Goal: Task Accomplishment & Management: Manage account settings

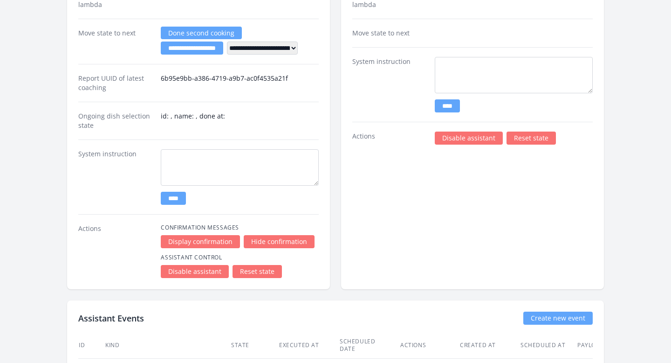
scroll to position [1269, 0]
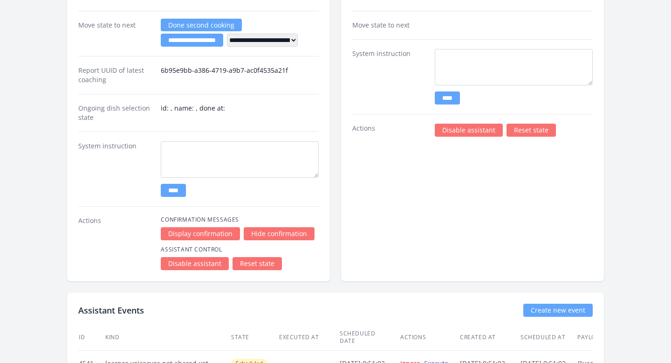
click at [481, 127] on link "Disable assistant" at bounding box center [469, 130] width 68 height 13
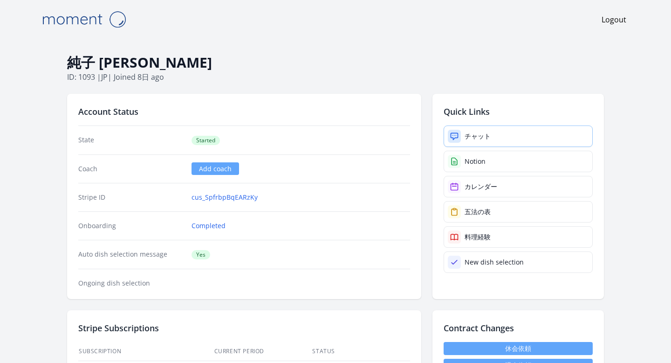
click at [447, 135] on link "チャット" at bounding box center [518, 135] width 149 height 21
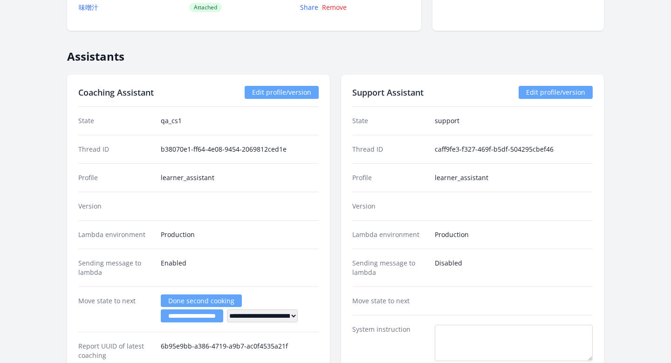
scroll to position [1274, 0]
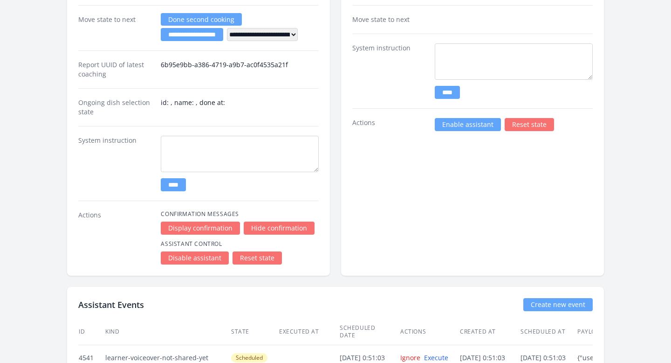
click at [475, 128] on link "Enable assistant" at bounding box center [468, 124] width 66 height 13
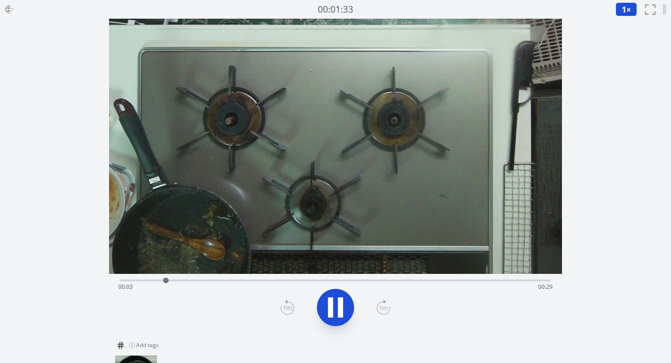
click at [350, 280] on div "Time elapsed: 00:03 Time remaining: 00:29" at bounding box center [335, 286] width 435 height 15
click at [438, 278] on div "Time elapsed: 00:03 Time remaining: 00:29" at bounding box center [335, 279] width 431 height 11
click at [468, 282] on div "Time elapsed: 00:03 Time remaining: 00:29" at bounding box center [335, 286] width 435 height 15
click at [485, 281] on div "Time elapsed: 00:03 Time remaining: 00:29" at bounding box center [335, 286] width 435 height 15
click at [502, 282] on div "Time elapsed: 00:26 Time remaining: 00:05" at bounding box center [335, 286] width 435 height 15
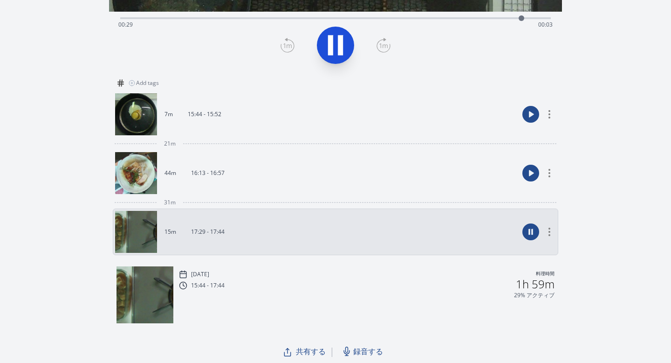
scroll to position [262, 0]
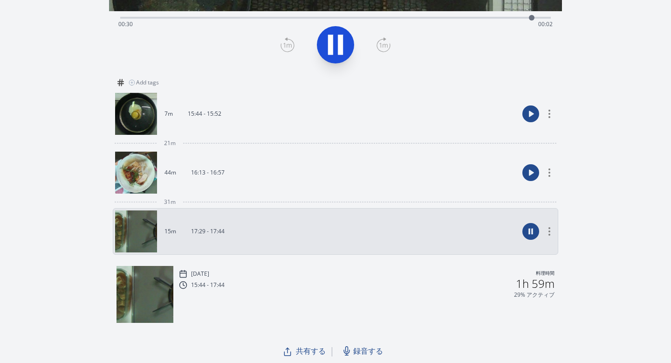
click at [254, 188] on link "44m 16:13 - 16:57" at bounding box center [317, 172] width 404 height 42
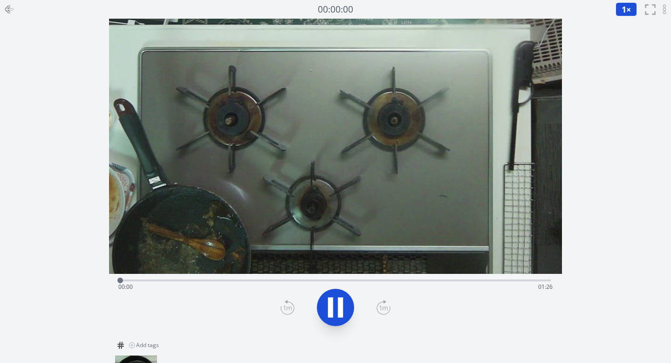
click at [216, 278] on div "Time elapsed: 00:00 Time remaining: 01:26" at bounding box center [335, 279] width 431 height 11
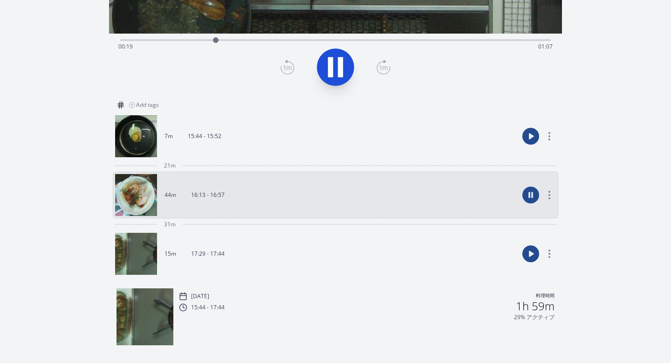
scroll to position [239, 0]
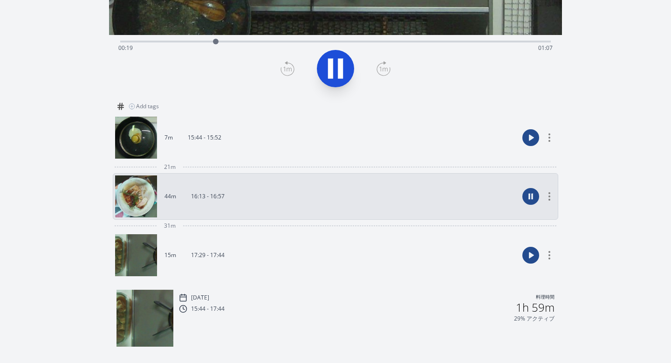
click at [141, 256] on img at bounding box center [136, 255] width 42 height 42
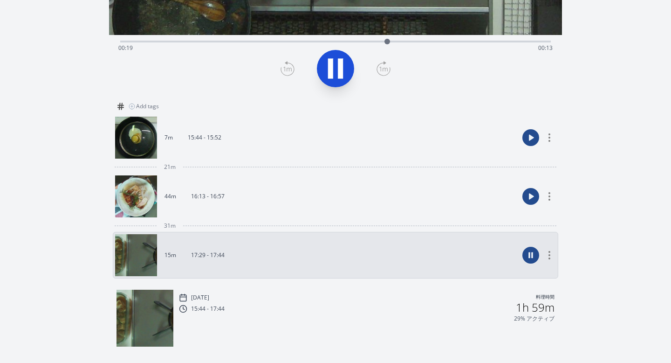
click at [134, 185] on img at bounding box center [136, 196] width 42 height 42
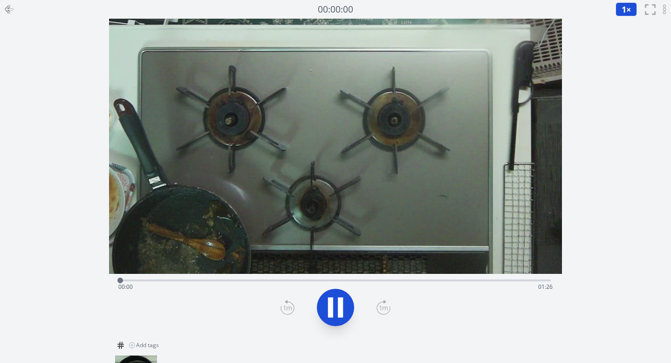
click at [231, 274] on div "Time elapsed: 00:00 Time remaining: 01:26" at bounding box center [335, 279] width 431 height 11
click at [342, 282] on div "Time elapsed: 00:22 Time remaining: 01:04" at bounding box center [335, 286] width 435 height 15
click at [434, 280] on div "Time elapsed: 00:44 Time remaining: 00:42" at bounding box center [335, 286] width 435 height 15
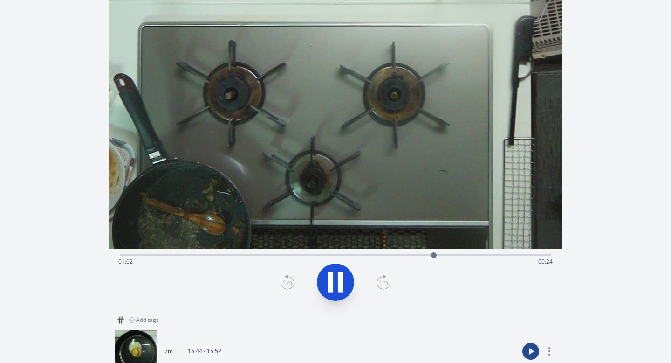
scroll to position [106, 0]
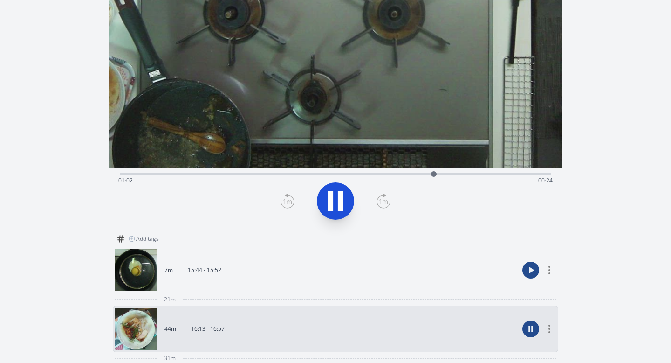
click at [139, 317] on img at bounding box center [136, 329] width 42 height 42
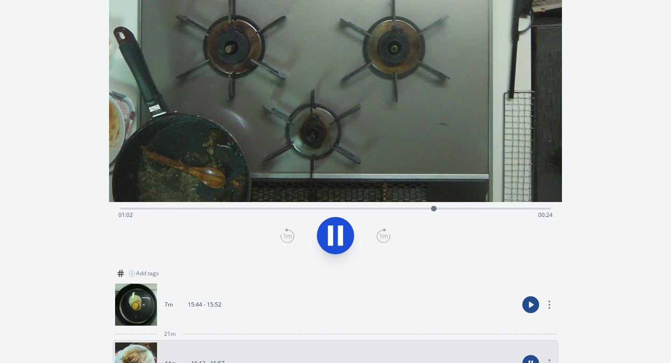
scroll to position [0, 0]
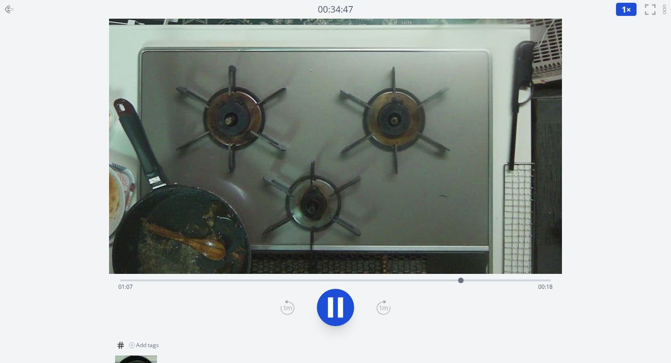
click at [341, 298] on icon at bounding box center [340, 307] width 5 height 20
click at [249, 281] on div "Time elapsed: 00:01 Time remaining: 00:31" at bounding box center [335, 286] width 435 height 15
click at [315, 280] on div "Time elapsed: 00:10 Time remaining: 00:22" at bounding box center [335, 286] width 435 height 15
click at [436, 281] on div "Time elapsed: 00:15 Time remaining: 00:17" at bounding box center [335, 286] width 435 height 15
click at [507, 278] on div "Time elapsed: 00:23 Time remaining: 00:08" at bounding box center [335, 279] width 431 height 11
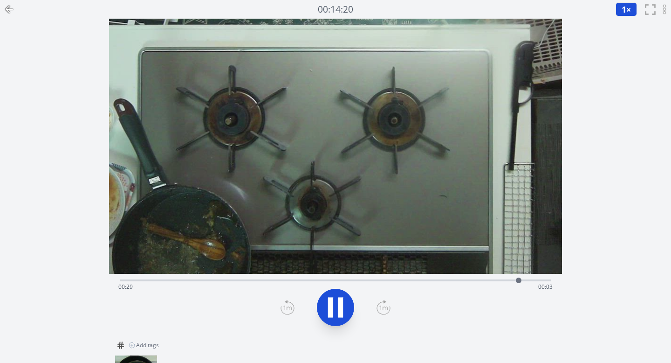
click at [338, 304] on icon at bounding box center [340, 307] width 5 height 20
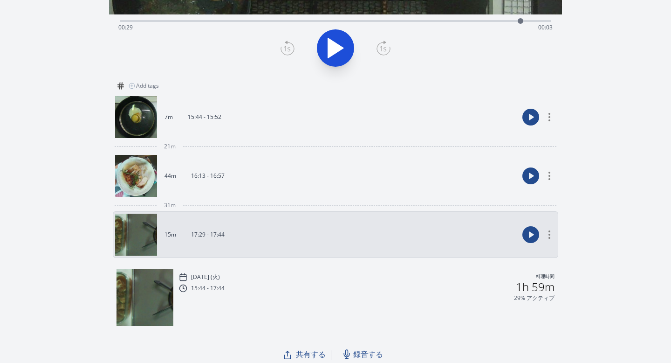
scroll to position [262, 0]
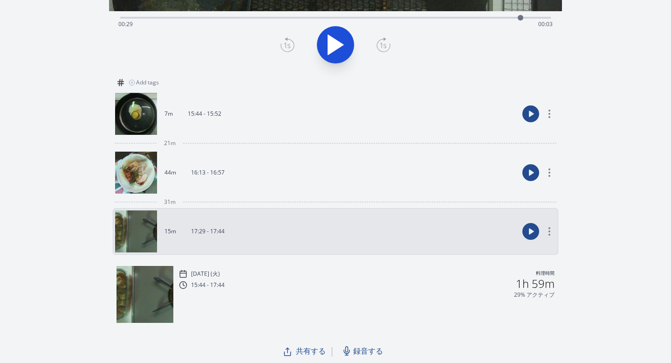
click at [150, 298] on img at bounding box center [145, 294] width 57 height 57
click at [188, 173] on div "16:13 - 16:57" at bounding box center [200, 172] width 48 height 7
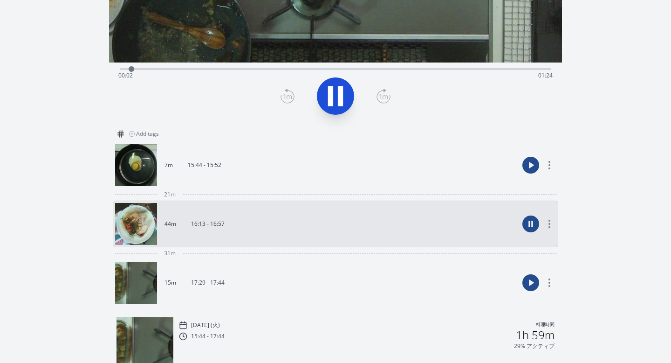
scroll to position [88, 0]
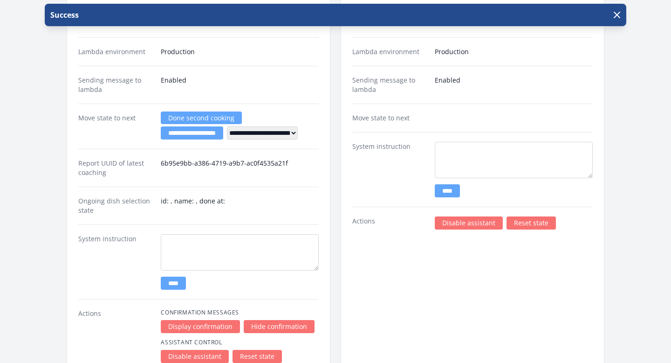
scroll to position [1196, 0]
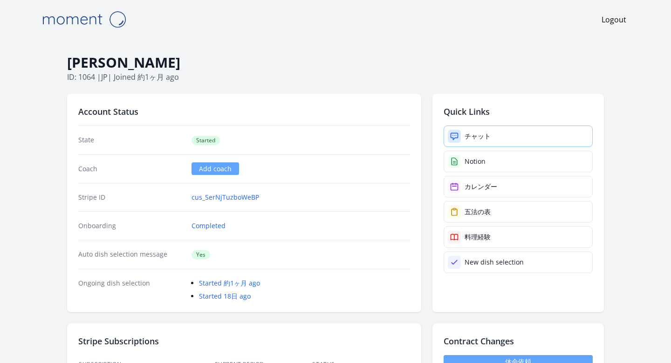
click at [473, 136] on div "チャット" at bounding box center [478, 135] width 26 height 9
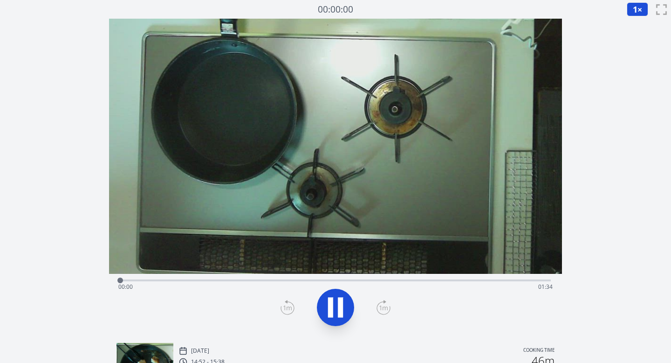
click at [294, 280] on div "Time elapsed: 00:00 Time remaining: 01:34" at bounding box center [335, 286] width 435 height 15
click at [397, 280] on div "Time elapsed: 00:38 Time remaining: 00:56" at bounding box center [335, 286] width 435 height 15
click at [501, 280] on div "Time elapsed: 01:01 Time remaining: 00:33" at bounding box center [335, 286] width 435 height 15
click at [337, 304] on icon at bounding box center [336, 307] width 26 height 26
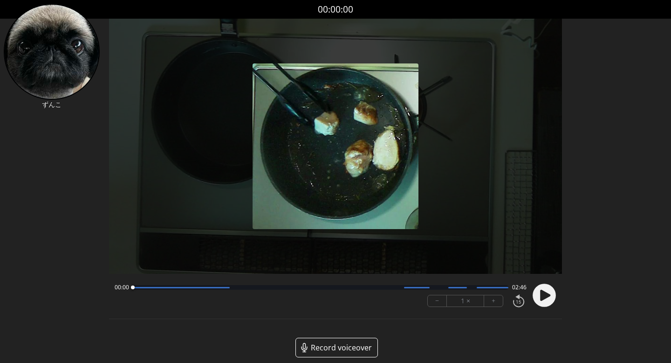
click at [322, 293] on circle at bounding box center [544, 294] width 23 height 23
click at [322, 297] on circle at bounding box center [544, 294] width 23 height 23
click at [322, 294] on icon at bounding box center [545, 294] width 10 height 11
click at [322, 295] on icon at bounding box center [545, 294] width 10 height 11
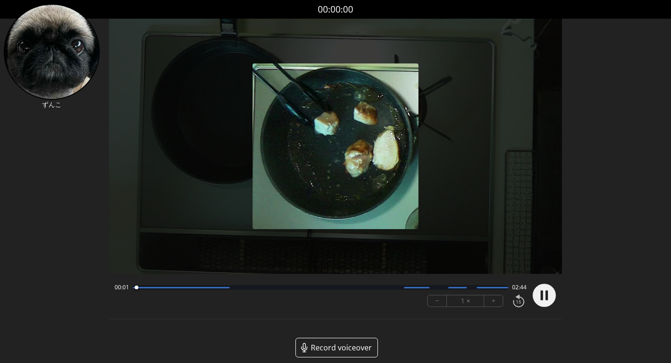
click at [169, 289] on div at bounding box center [321, 287] width 376 height 5
click at [231, 289] on div at bounding box center [321, 287] width 376 height 5
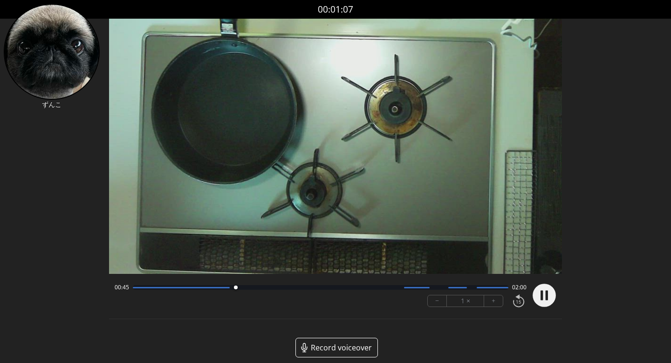
click at [282, 286] on div at bounding box center [321, 287] width 376 height 5
click at [322, 288] on div at bounding box center [321, 287] width 376 height 5
click at [322, 287] on div at bounding box center [321, 287] width 376 height 5
click at [322, 288] on div at bounding box center [321, 287] width 376 height 5
click at [322, 289] on div at bounding box center [321, 287] width 376 height 5
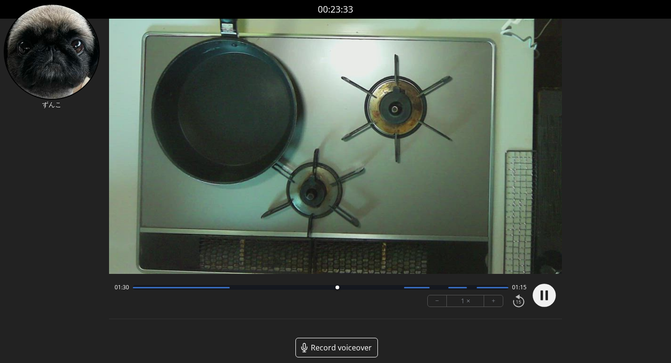
click at [322, 286] on div at bounding box center [321, 287] width 376 height 5
click at [322, 288] on div at bounding box center [321, 287] width 376 height 5
click at [322, 290] on div "02:23 00:22" at bounding box center [321, 286] width 413 height 7
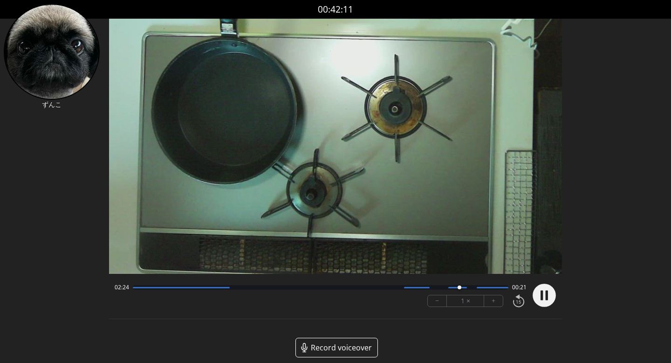
click at [322, 288] on div at bounding box center [493, 287] width 32 height 1
click at [322, 288] on div at bounding box center [321, 287] width 376 height 5
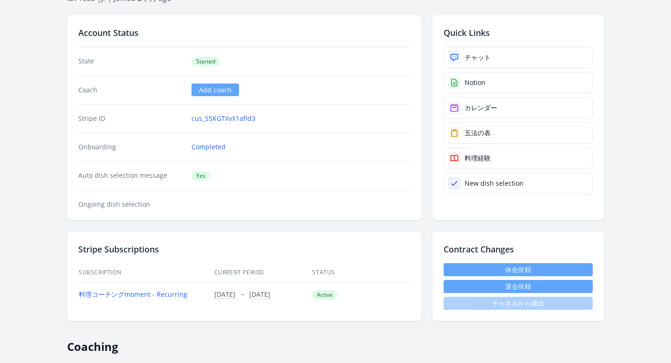
scroll to position [17, 0]
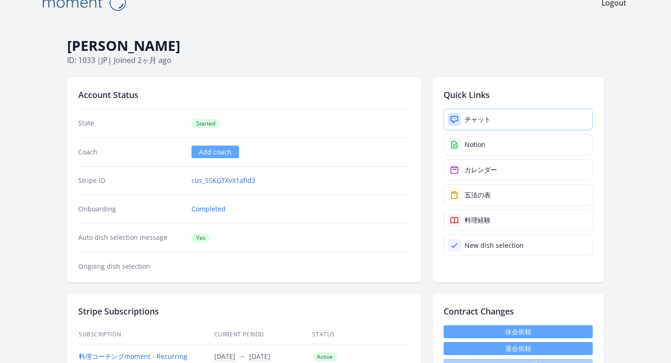
click at [457, 116] on icon at bounding box center [454, 119] width 7 height 7
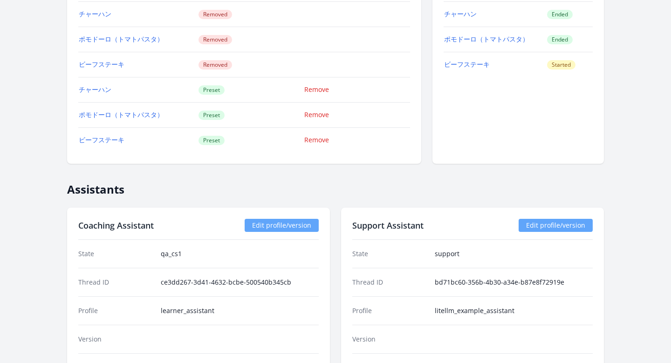
scroll to position [951, 0]
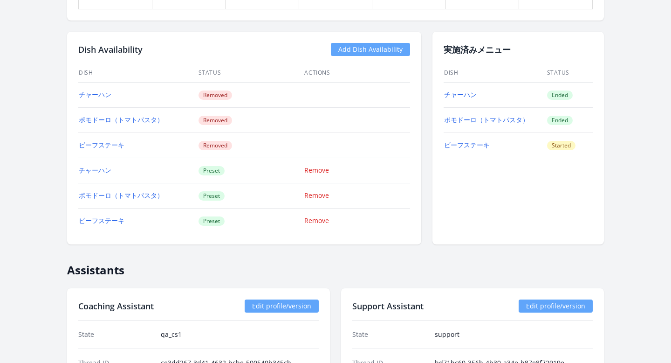
click at [170, 171] on td "チャーハン" at bounding box center [138, 170] width 120 height 25
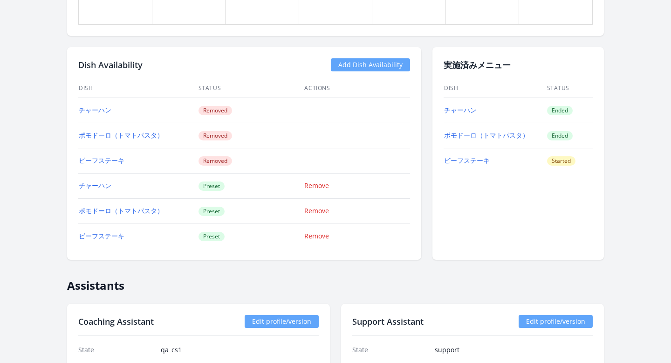
scroll to position [796, 0]
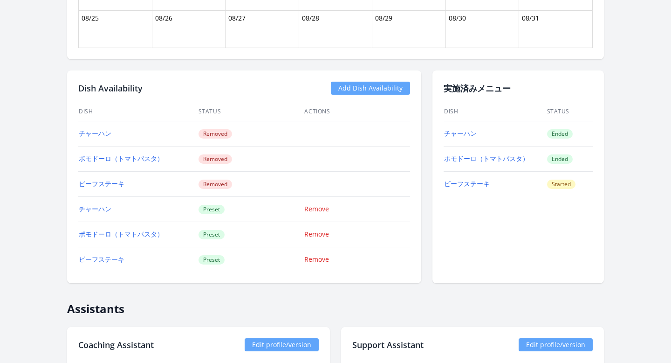
click at [339, 87] on link "Add Dish Availability" at bounding box center [370, 88] width 79 height 13
click at [347, 93] on link "Add Dish Availability" at bounding box center [370, 88] width 79 height 13
click at [356, 87] on link "Add Dish Availability" at bounding box center [370, 88] width 79 height 13
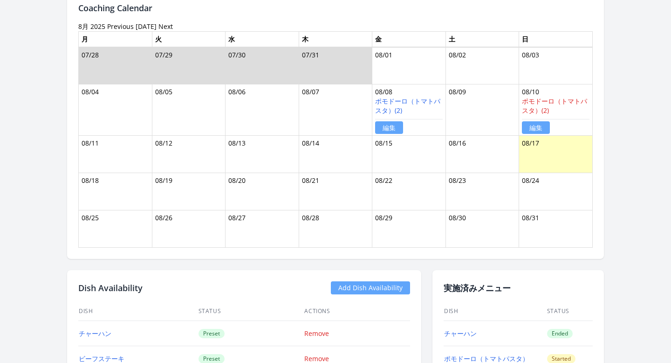
scroll to position [380, 0]
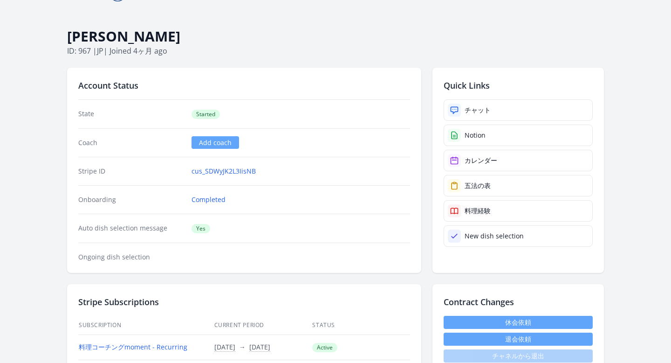
scroll to position [28, 0]
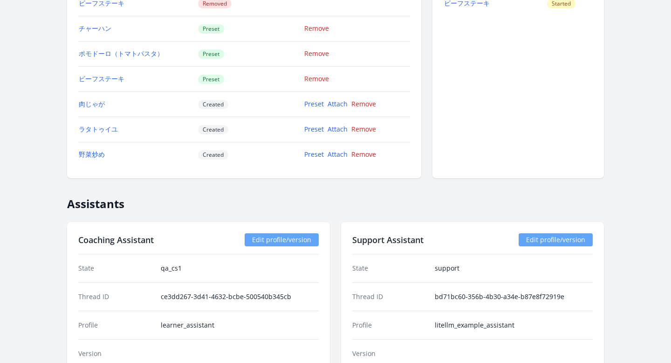
scroll to position [909, 0]
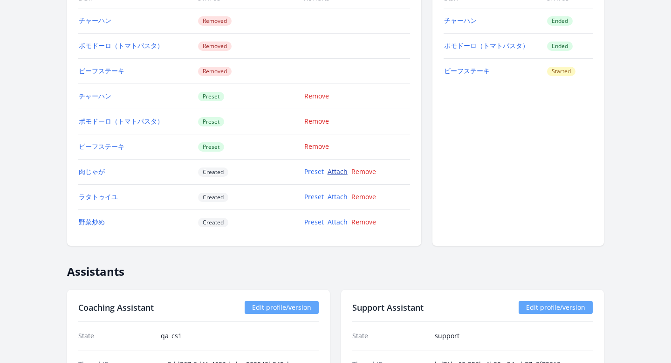
click at [333, 173] on link "Attach" at bounding box center [338, 171] width 20 height 9
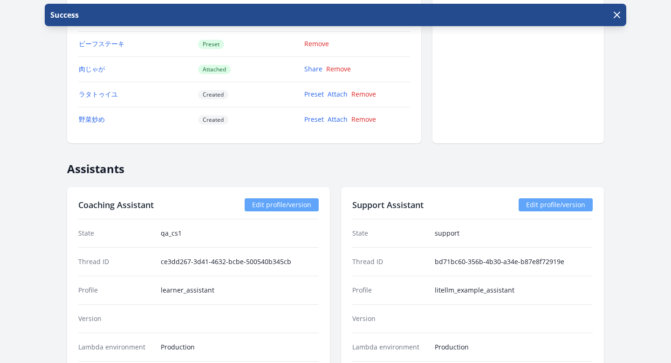
scroll to position [954, 0]
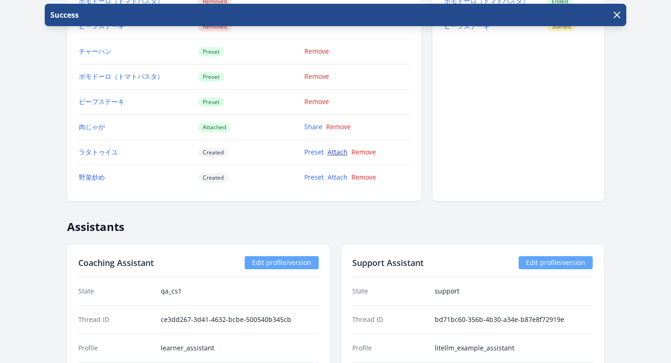
click at [336, 154] on link "Attach" at bounding box center [338, 151] width 20 height 9
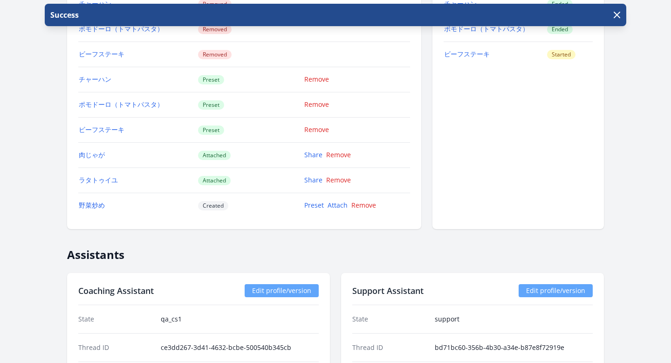
scroll to position [1016, 0]
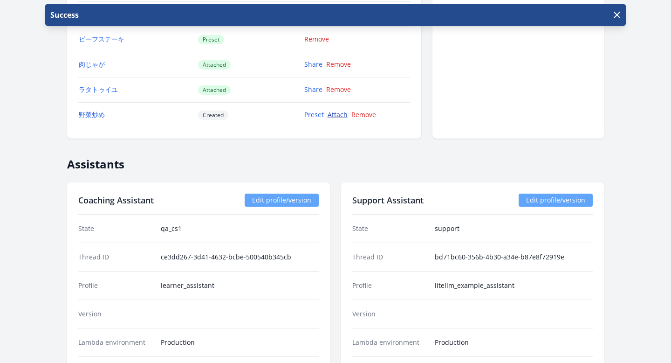
click at [335, 118] on link "Attach" at bounding box center [338, 114] width 20 height 9
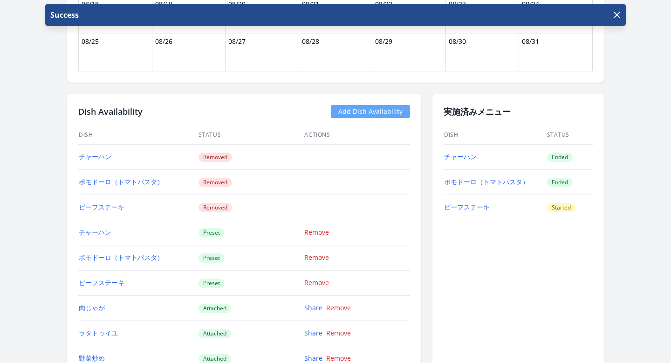
scroll to position [853, 0]
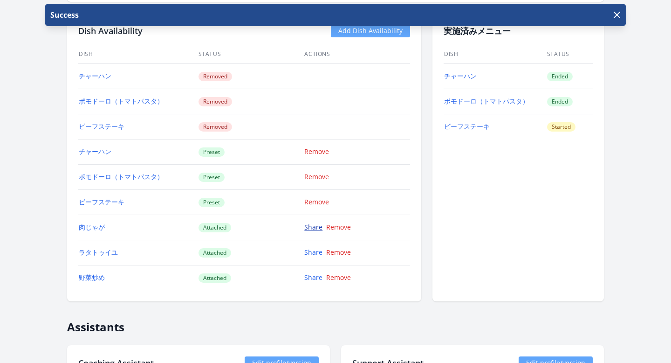
click at [310, 225] on link "Share" at bounding box center [313, 226] width 18 height 9
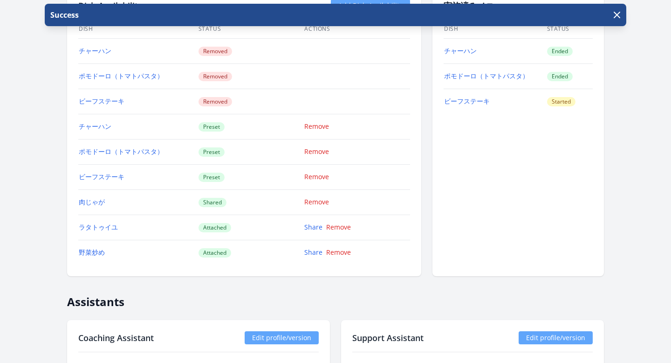
scroll to position [895, 0]
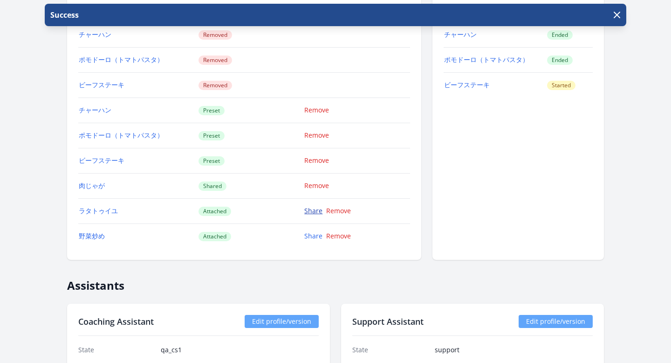
click at [310, 210] on link "Share" at bounding box center [313, 210] width 18 height 9
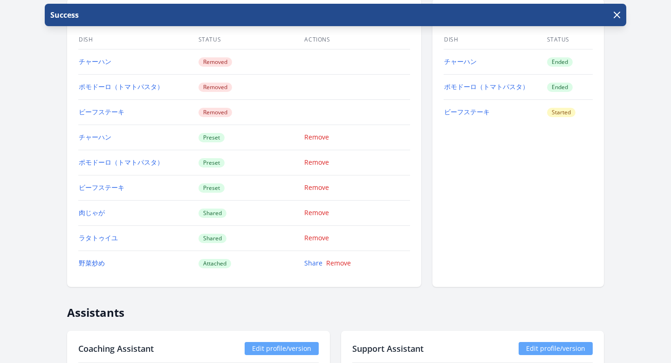
scroll to position [944, 0]
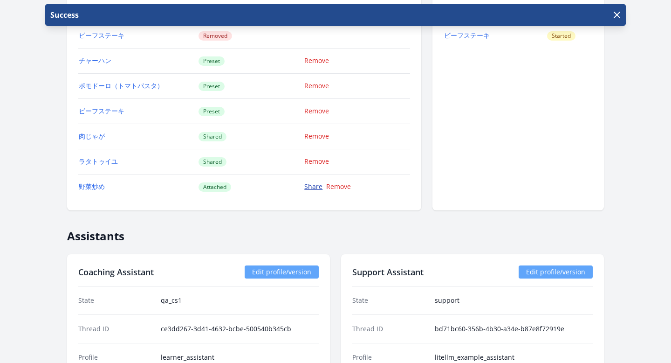
click at [314, 186] on link "Share" at bounding box center [313, 186] width 18 height 9
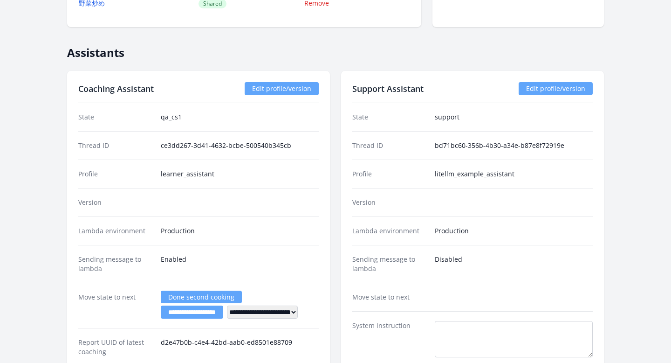
scroll to position [1312, 0]
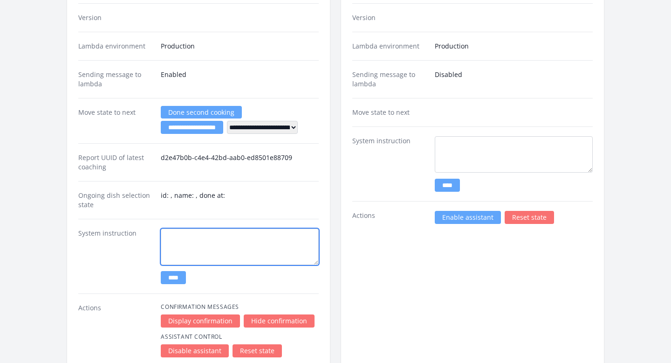
click at [176, 246] on textarea at bounding box center [240, 246] width 158 height 36
paste textarea "**********"
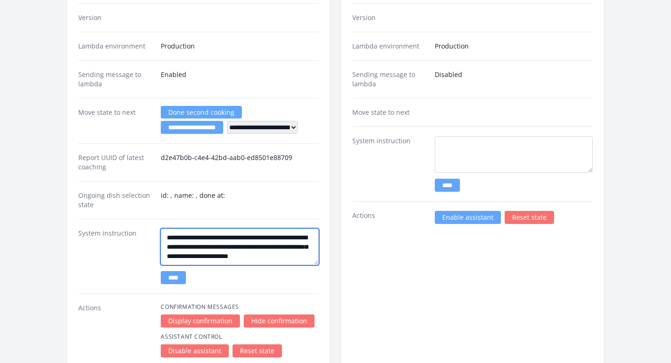
scroll to position [6, 0]
drag, startPoint x: 307, startPoint y: 241, endPoint x: 251, endPoint y: 237, distance: 56.1
click at [251, 237] on textarea "**********" at bounding box center [240, 246] width 158 height 36
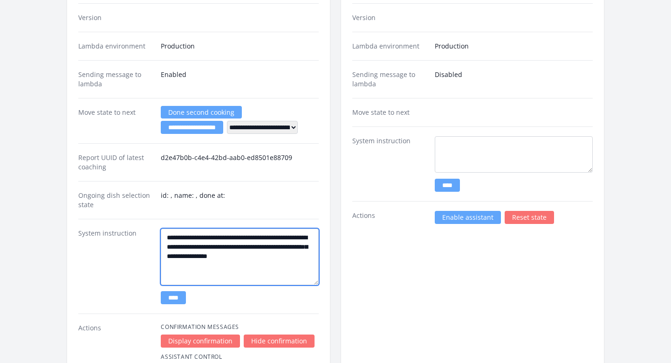
drag, startPoint x: 312, startPoint y: 257, endPoint x: 144, endPoint y: 286, distance: 170.3
click at [144, 287] on div "**********" at bounding box center [198, 266] width 241 height 95
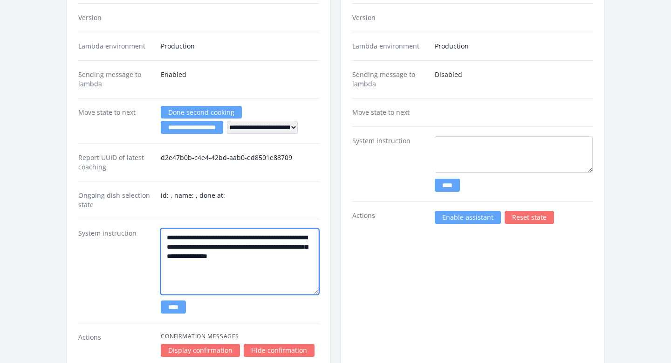
click at [188, 274] on textarea "**********" at bounding box center [240, 261] width 158 height 66
drag, startPoint x: 315, startPoint y: 254, endPoint x: 173, endPoint y: 228, distance: 144.5
click at [173, 228] on textarea "**********" at bounding box center [240, 261] width 158 height 66
type textarea "**********"
click at [172, 303] on input "****" at bounding box center [173, 306] width 25 height 13
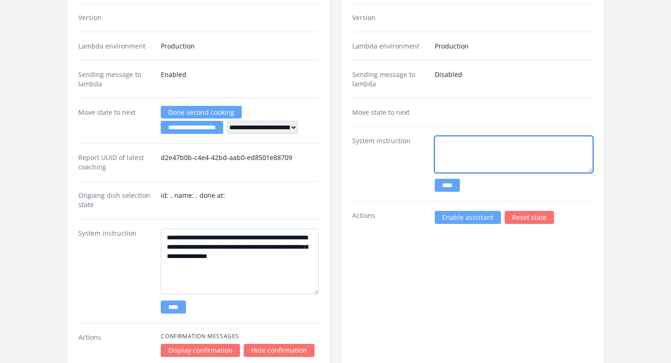
click at [474, 149] on textarea at bounding box center [514, 154] width 158 height 36
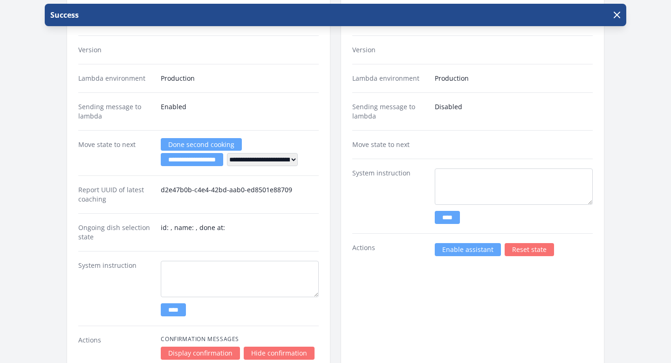
scroll to position [1311, 0]
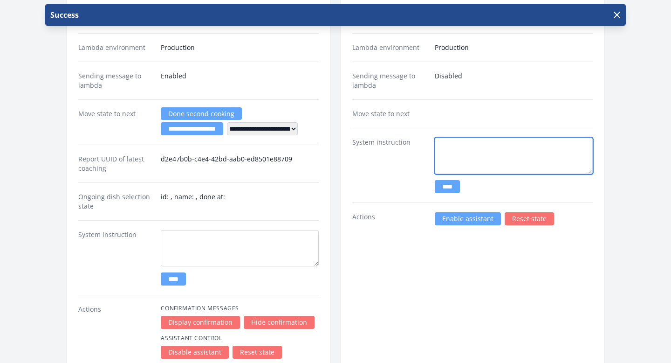
click at [452, 149] on textarea at bounding box center [514, 156] width 158 height 36
paste textarea "**********"
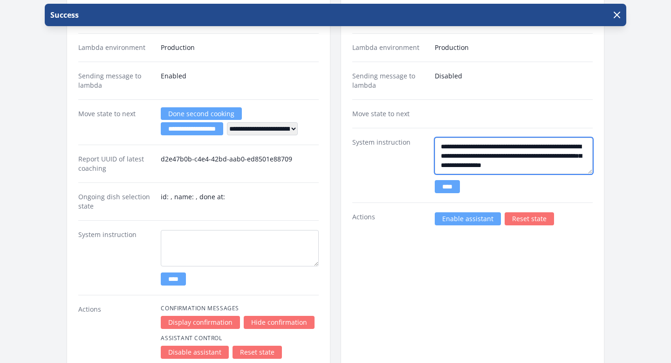
type textarea "**********"
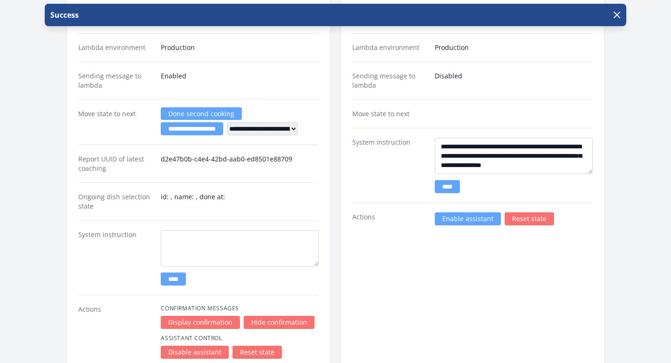
click at [448, 190] on input "****" at bounding box center [447, 186] width 25 height 13
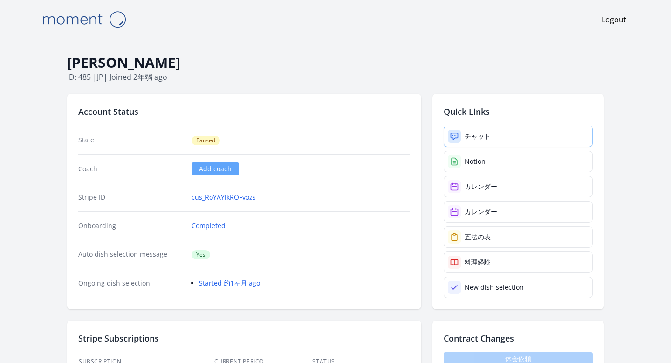
click at [454, 133] on icon at bounding box center [454, 136] width 7 height 7
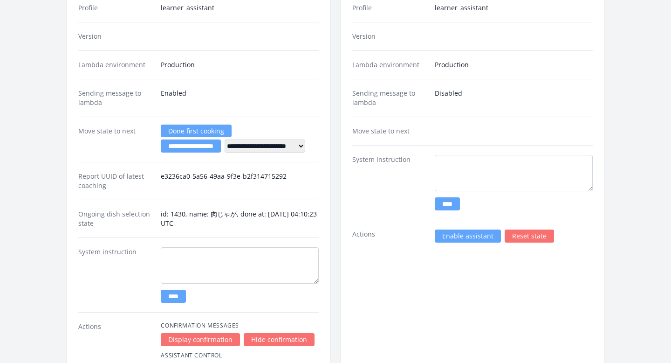
scroll to position [1065, 0]
